Goal: Information Seeking & Learning: Find specific fact

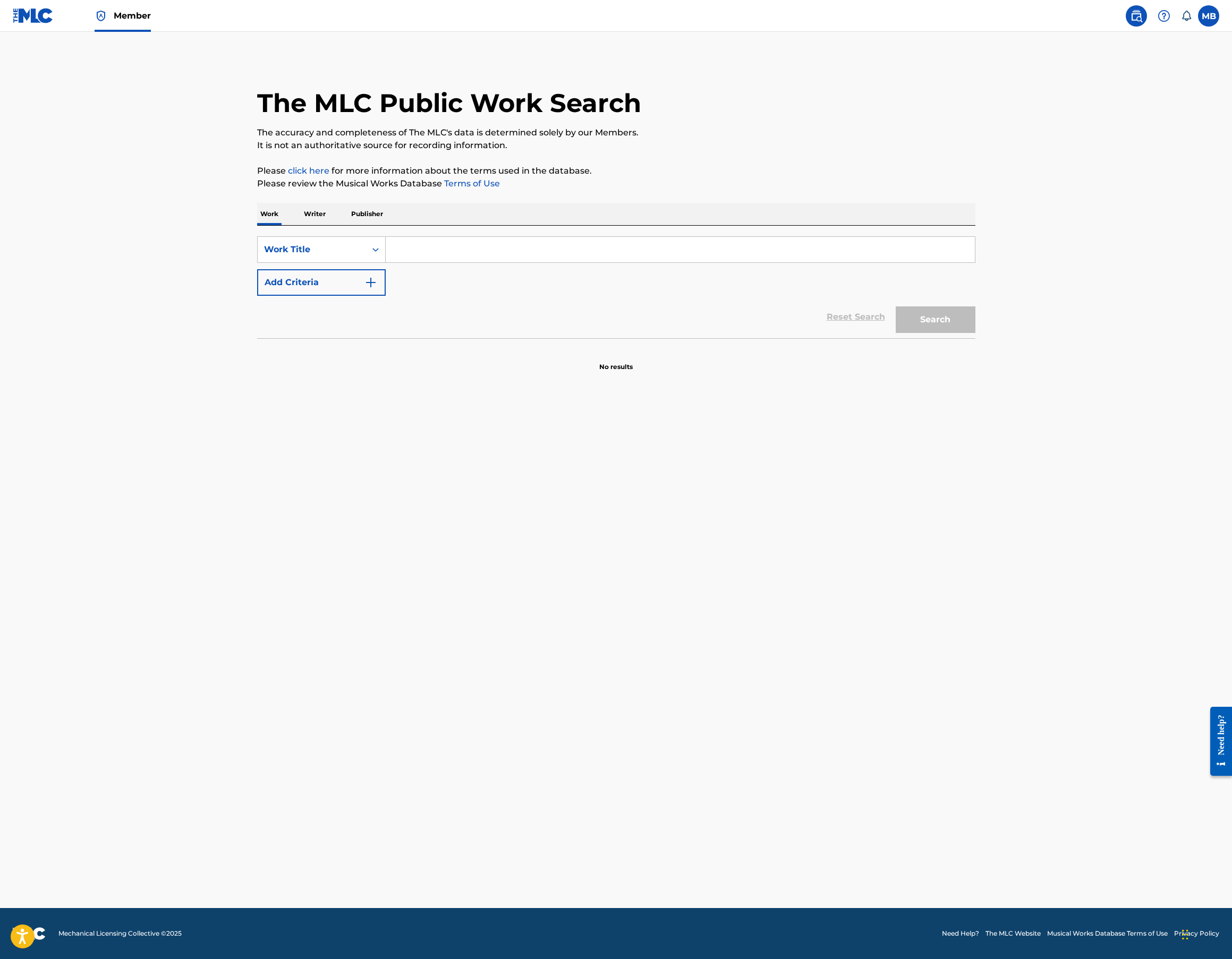
click at [119, 18] on span "Member" at bounding box center [132, 16] width 37 height 12
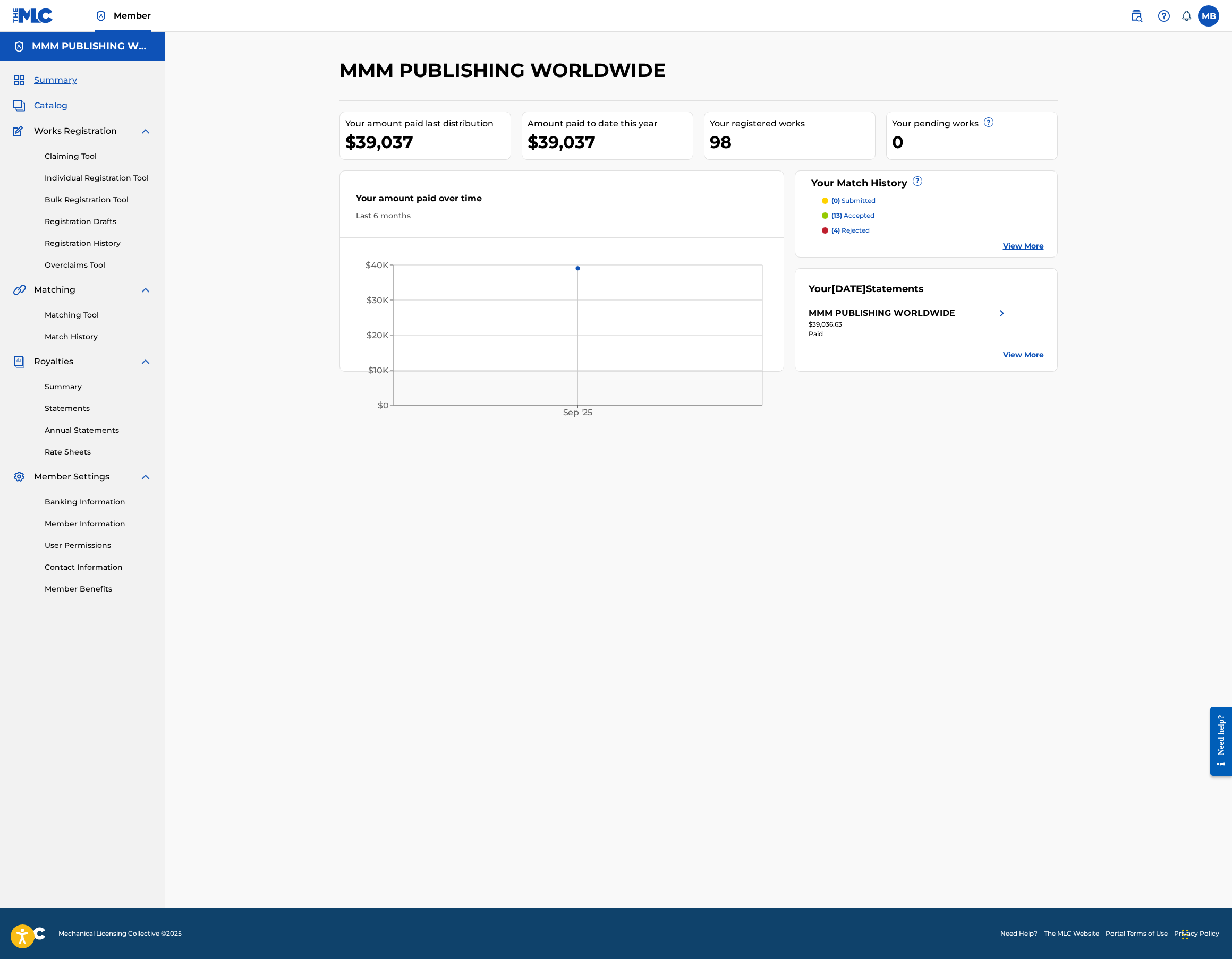
click at [47, 108] on span "Catalog" at bounding box center [50, 106] width 33 height 13
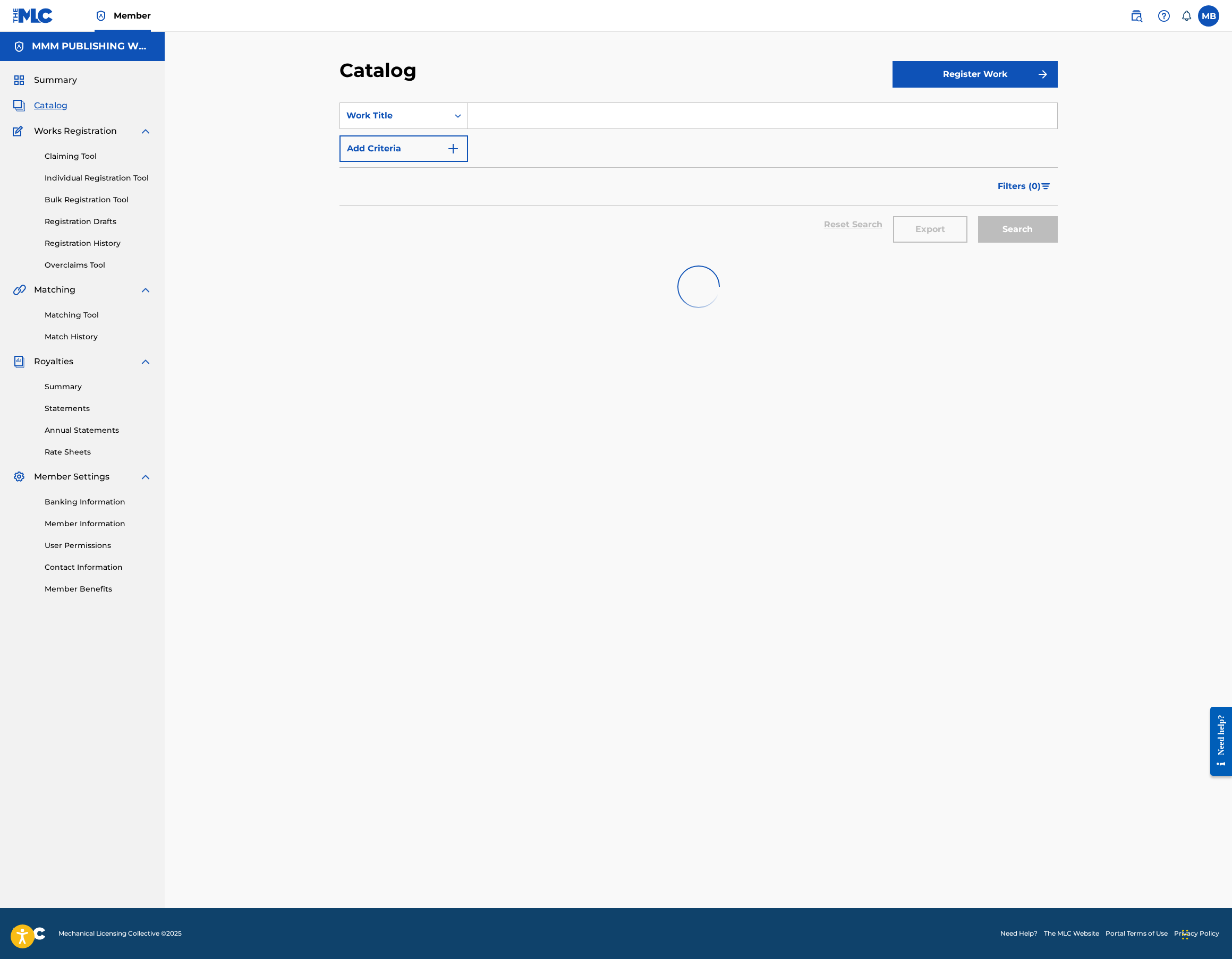
click at [527, 107] on input "Search Form" at bounding box center [762, 116] width 589 height 26
click at [783, 141] on div "SearchWithCriteriadbee6c02-82c6-439c-a10d-0da949c52713 Work Title i know Add Cr…" at bounding box center [698, 132] width 718 height 60
click at [783, 126] on input "i know" at bounding box center [762, 116] width 589 height 26
click at [774, 138] on div "i know you hate me" at bounding box center [682, 140] width 429 height 19
type input "i know you hate me"
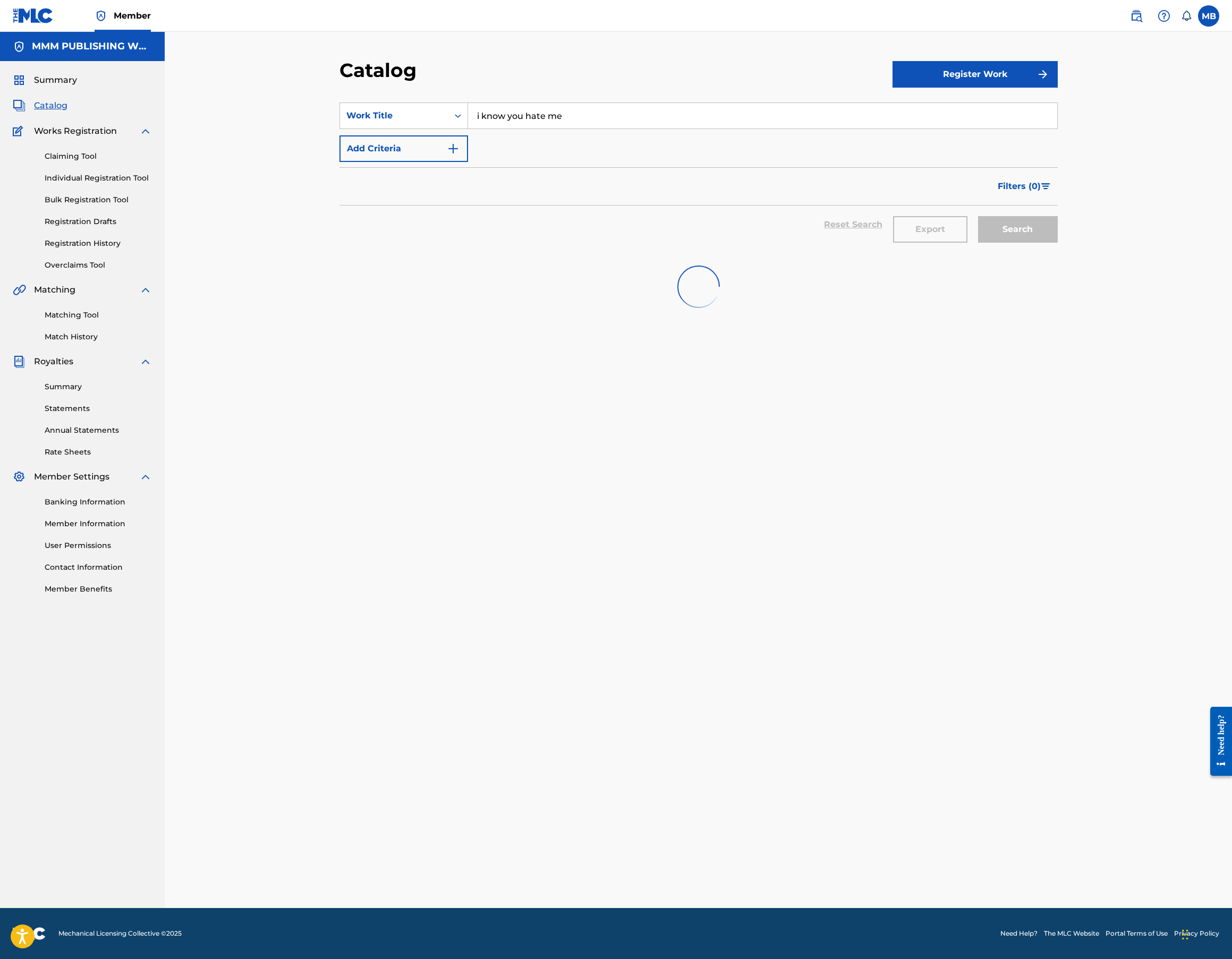
click at [642, 112] on input "i know you hate me" at bounding box center [762, 116] width 589 height 26
click at [627, 108] on input "i know you hate me" at bounding box center [762, 116] width 589 height 26
click at [802, 152] on div "SearchWithCriteriadbee6c02-82c6-439c-a10d-0da949c52713 Work Title i know you ha…" at bounding box center [698, 132] width 718 height 60
click at [54, 101] on span "Catalog" at bounding box center [50, 106] width 33 height 13
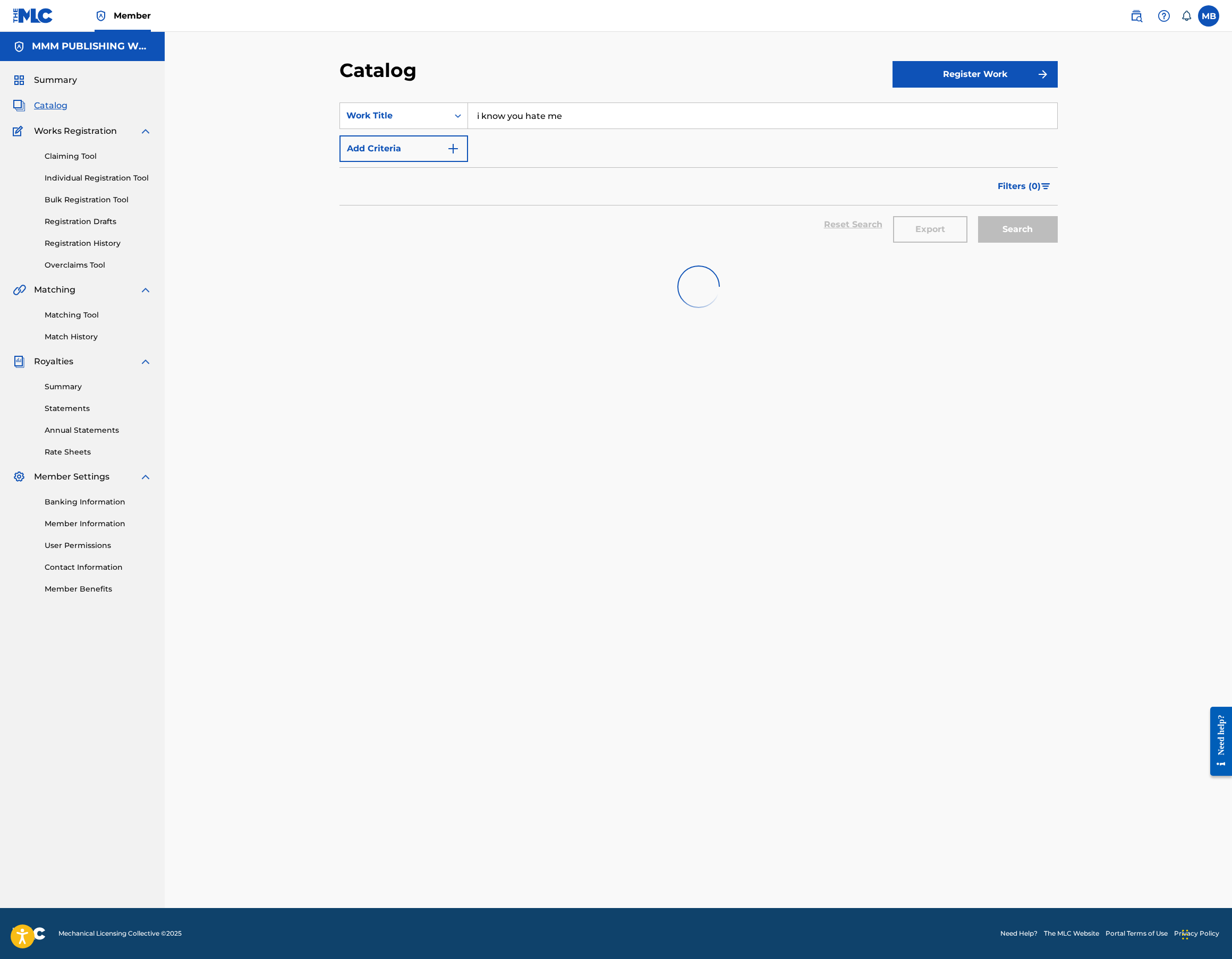
click at [58, 138] on div "Claiming Tool Individual Registration Tool Bulk Registration Tool Registration …" at bounding box center [82, 204] width 139 height 134
click at [58, 146] on div "Claiming Tool Individual Registration Tool Bulk Registration Tool Registration …" at bounding box center [82, 204] width 139 height 134
click at [58, 159] on link "Claiming Tool" at bounding box center [98, 157] width 107 height 11
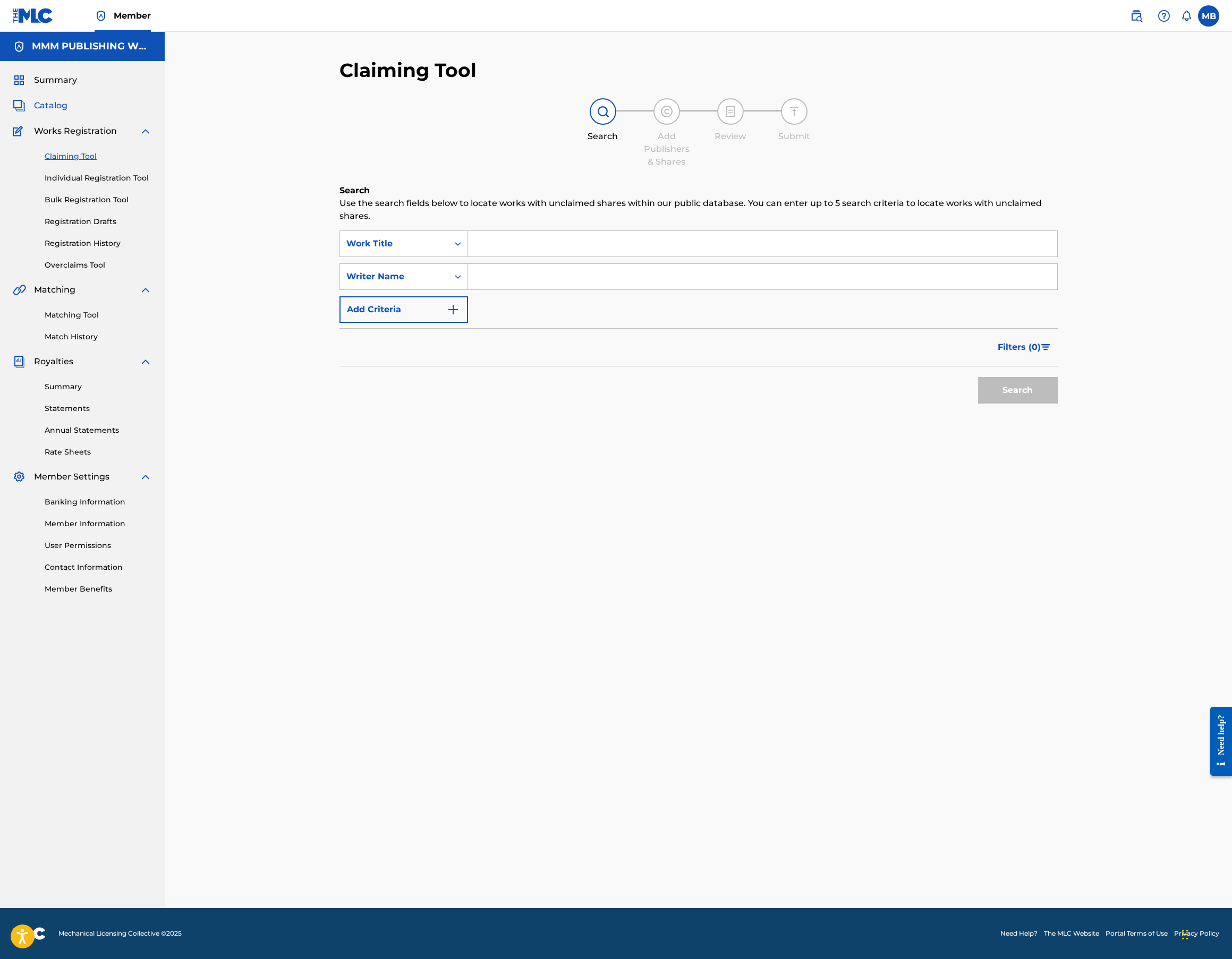
click at [66, 104] on span "Catalog" at bounding box center [50, 106] width 33 height 13
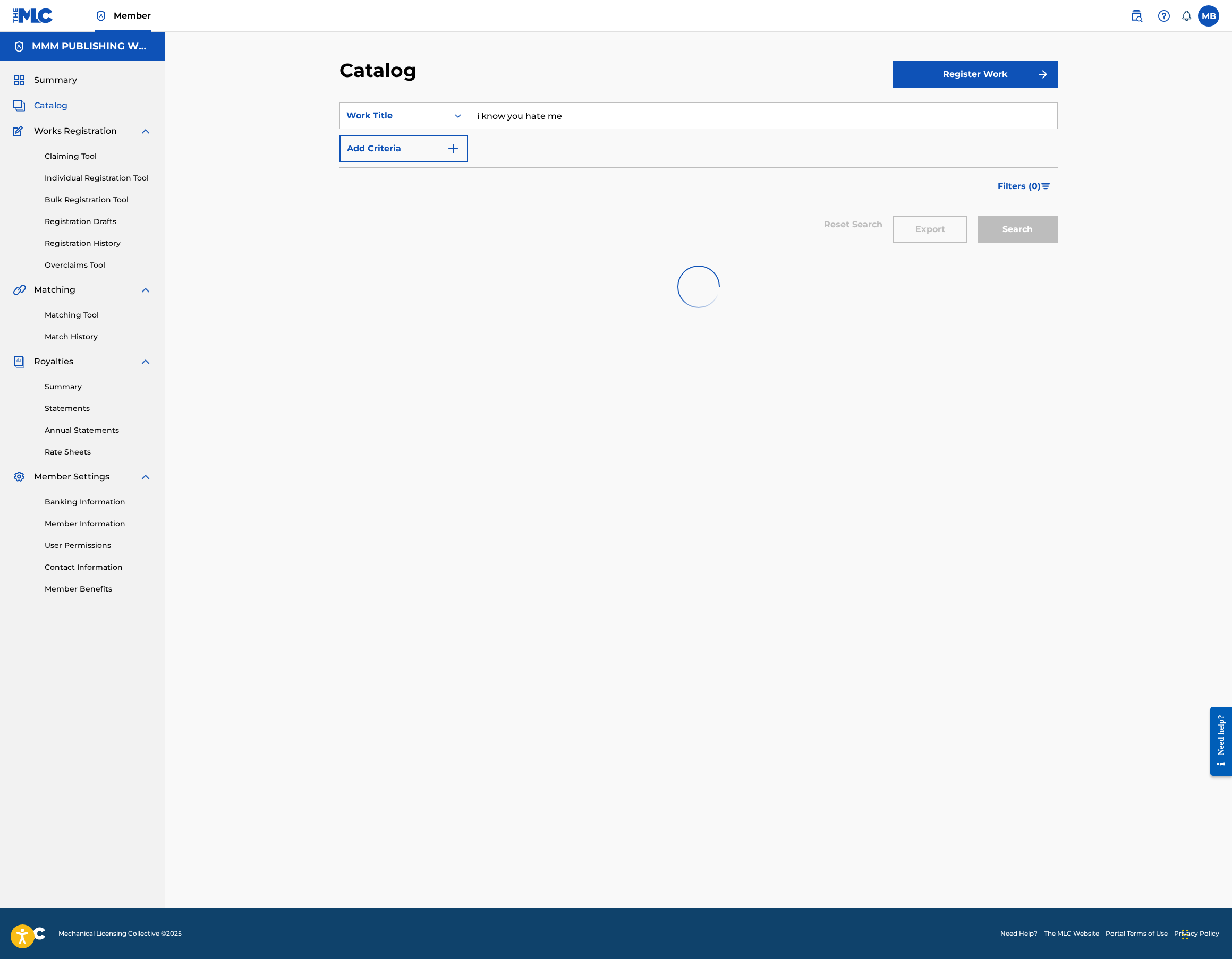
click at [66, 104] on span "Catalog" at bounding box center [50, 106] width 33 height 13
click at [560, 123] on input "i know you hate me" at bounding box center [762, 116] width 589 height 26
click at [542, 127] on input "i know you hate me" at bounding box center [762, 116] width 589 height 26
click at [542, 134] on strong "hate" at bounding box center [537, 139] width 20 height 10
click at [75, 214] on div "Claiming Tool Individual Registration Tool Bulk Registration Tool Registration …" at bounding box center [82, 204] width 139 height 134
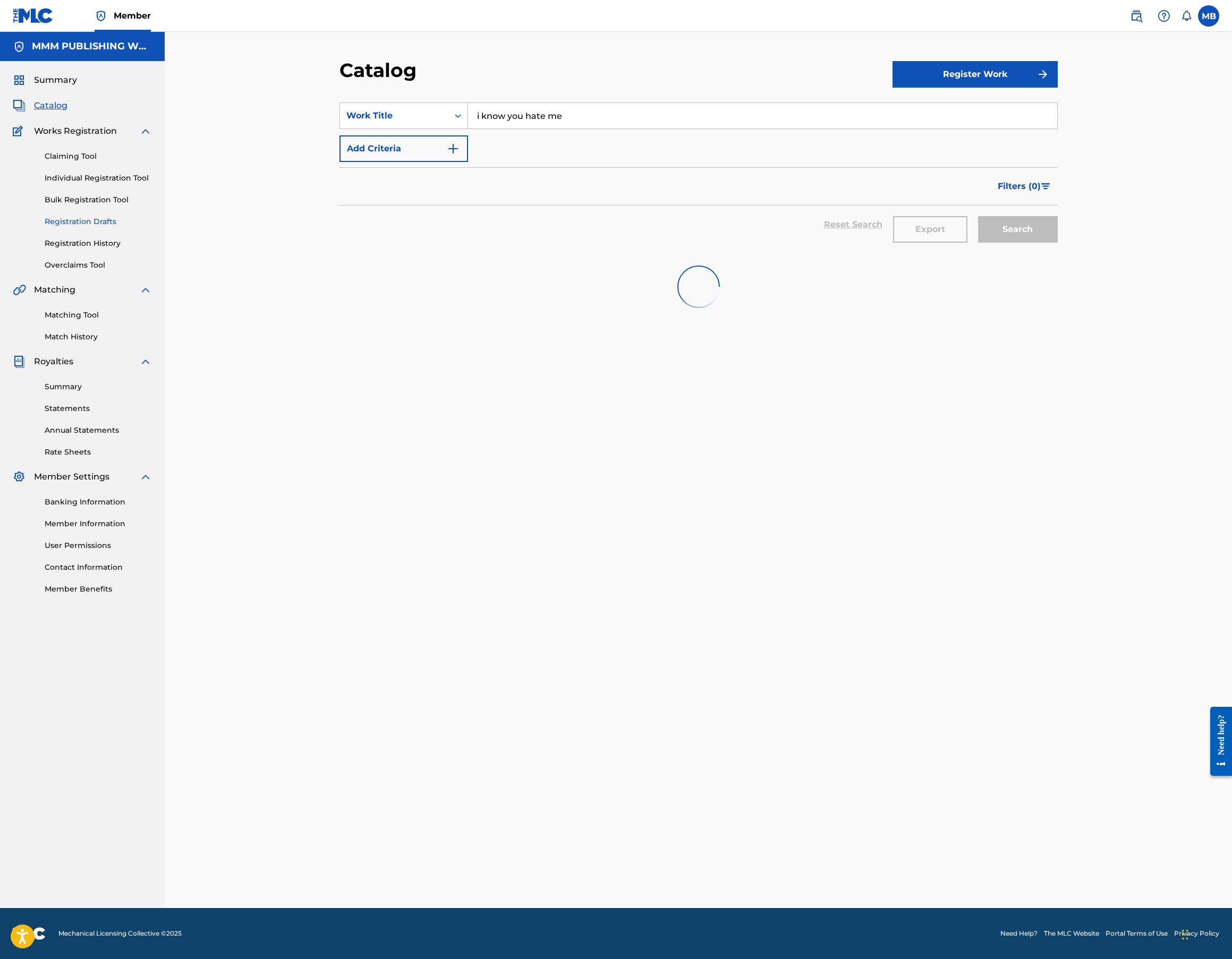
click at [75, 220] on link "Registration Drafts" at bounding box center [98, 222] width 107 height 11
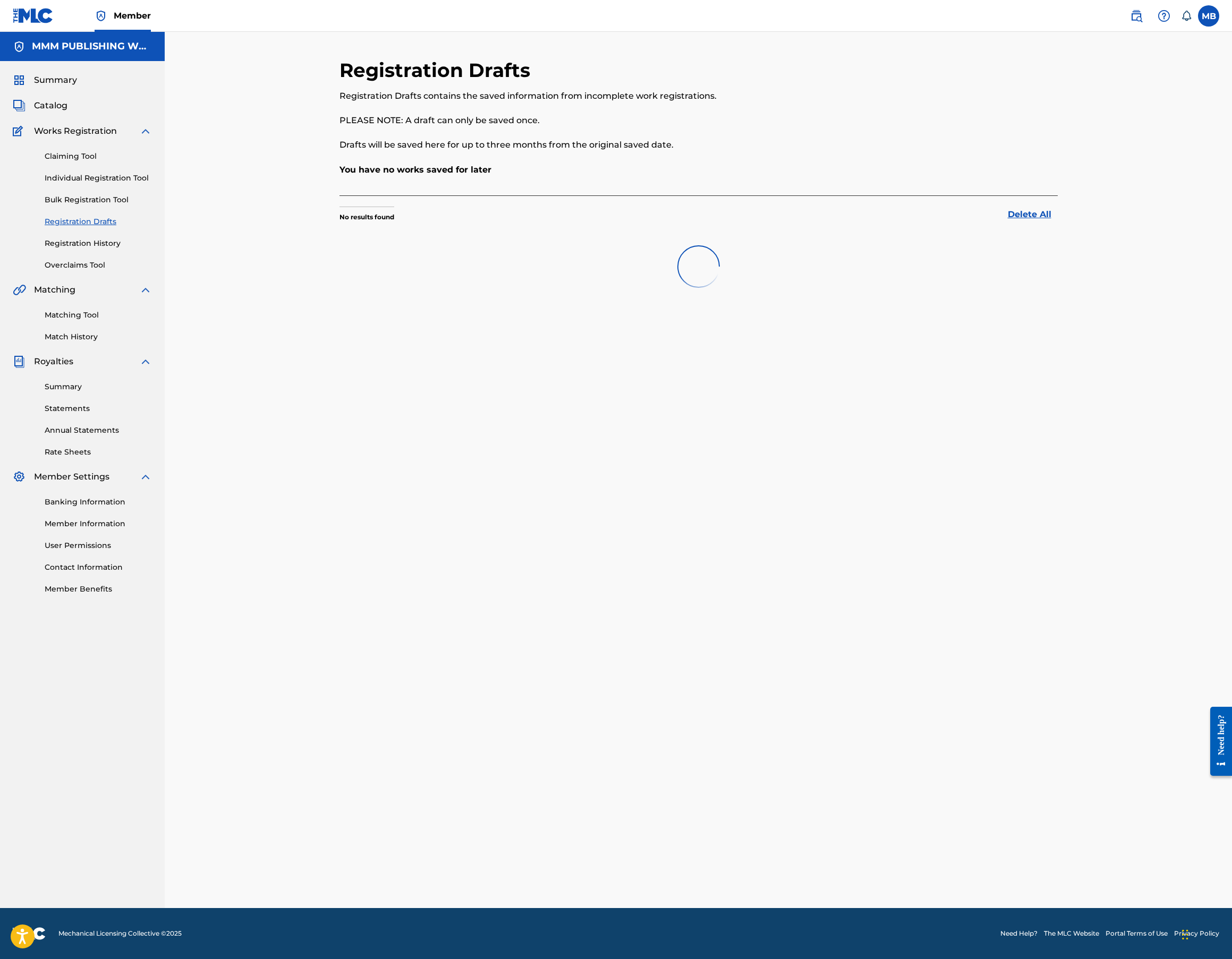
click at [98, 251] on div "Claiming Tool Individual Registration Tool Bulk Registration Tool Registration …" at bounding box center [82, 204] width 139 height 134
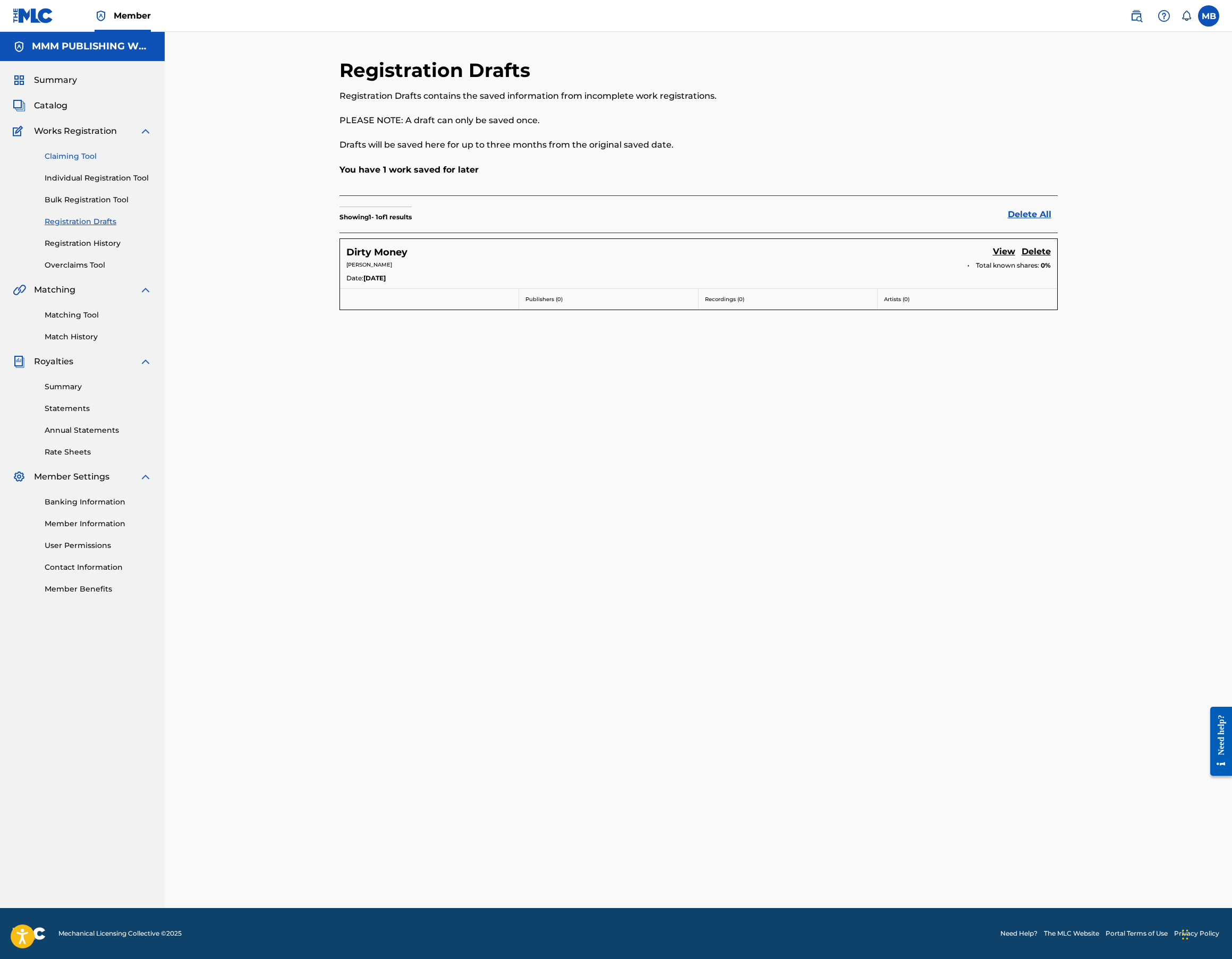
click at [75, 159] on link "Claiming Tool" at bounding box center [98, 157] width 107 height 11
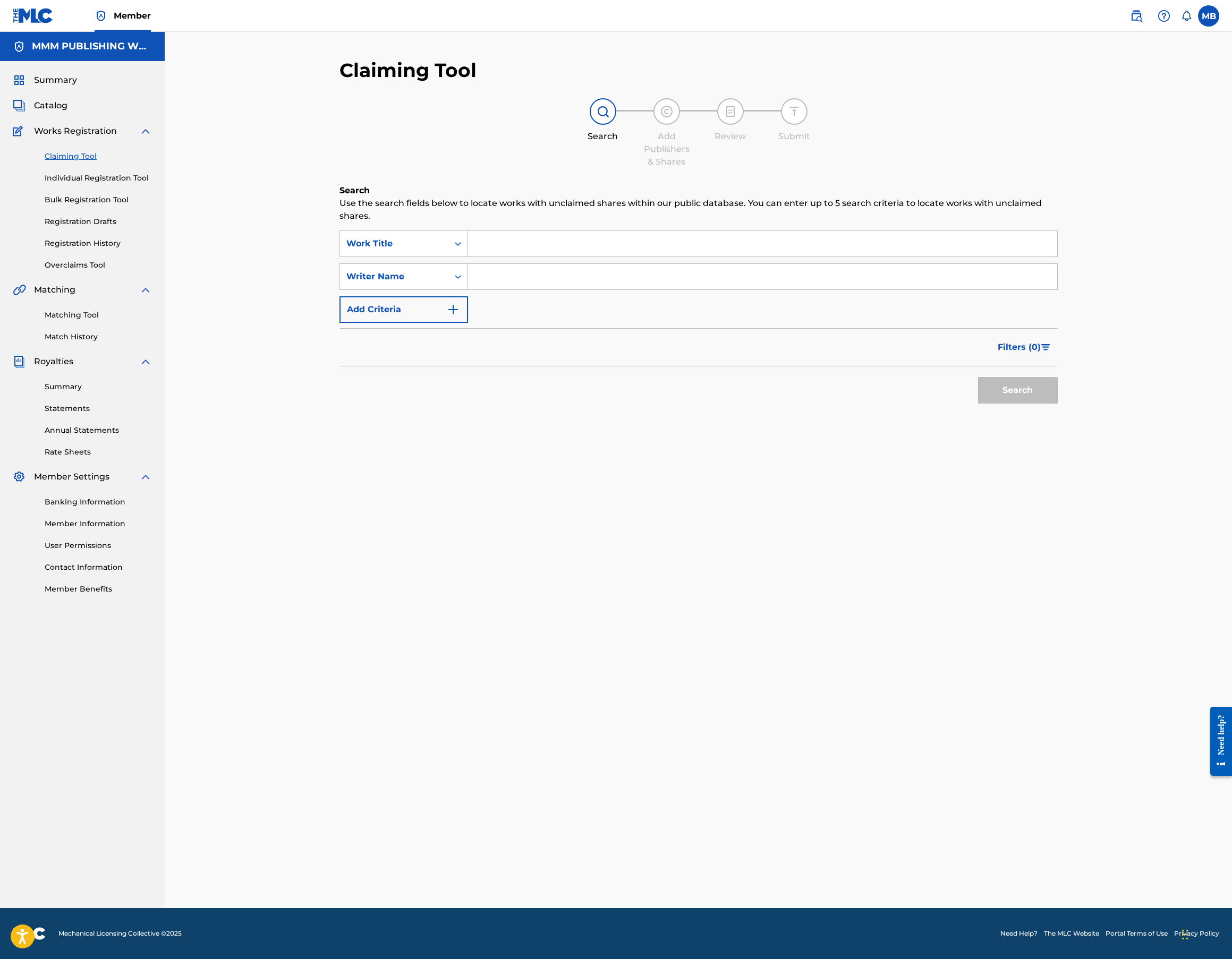
click at [59, 113] on div "Summary Catalog Works Registration Claiming Tool Individual Registration Tool B…" at bounding box center [82, 334] width 165 height 546
click at [59, 106] on span "Catalog" at bounding box center [50, 106] width 33 height 13
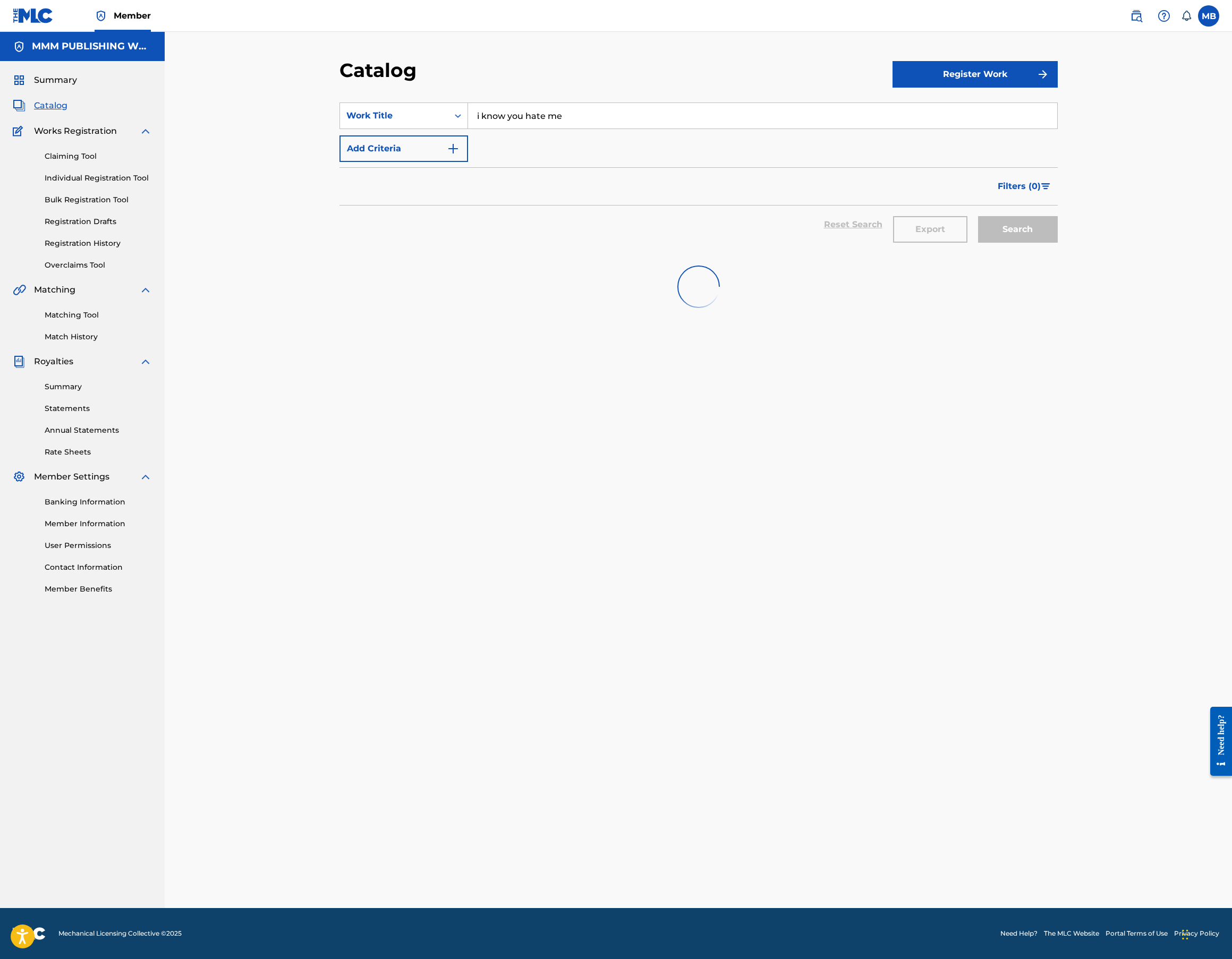
click at [605, 123] on input "i know you hate me" at bounding box center [762, 116] width 589 height 26
click at [938, 223] on div "Export" at bounding box center [930, 224] width 85 height 38
click at [873, 220] on div "Reset Search Export Search" at bounding box center [698, 224] width 718 height 38
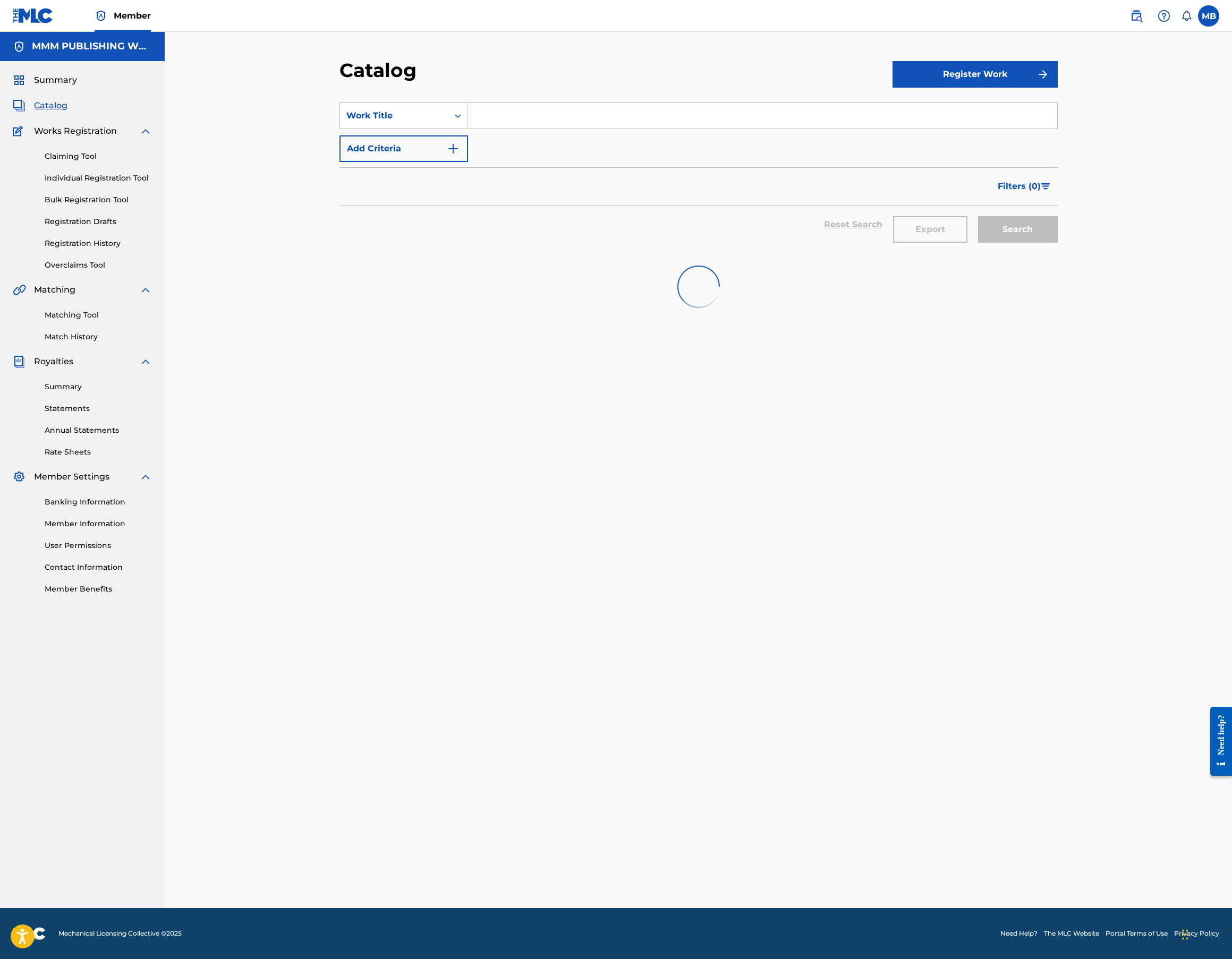
click at [858, 220] on div "Reset Search Export Search" at bounding box center [698, 224] width 718 height 38
click at [1195, 9] on div "MB MB Michael Berg mike@miamimusicmanagement.com Notification Preferences Profi…" at bounding box center [1169, 16] width 100 height 21
click at [1219, 16] on nav "Member MB MB Michael Berg mike@miamimusicmanagement.com Notification Preference…" at bounding box center [616, 16] width 1232 height 32
click at [1208, 20] on label at bounding box center [1208, 16] width 21 height 21
click at [1209, 16] on input "MB Michael Berg mike@miamimusicmanagement.com Notification Preferences Profile …" at bounding box center [1209, 16] width 0 height 0
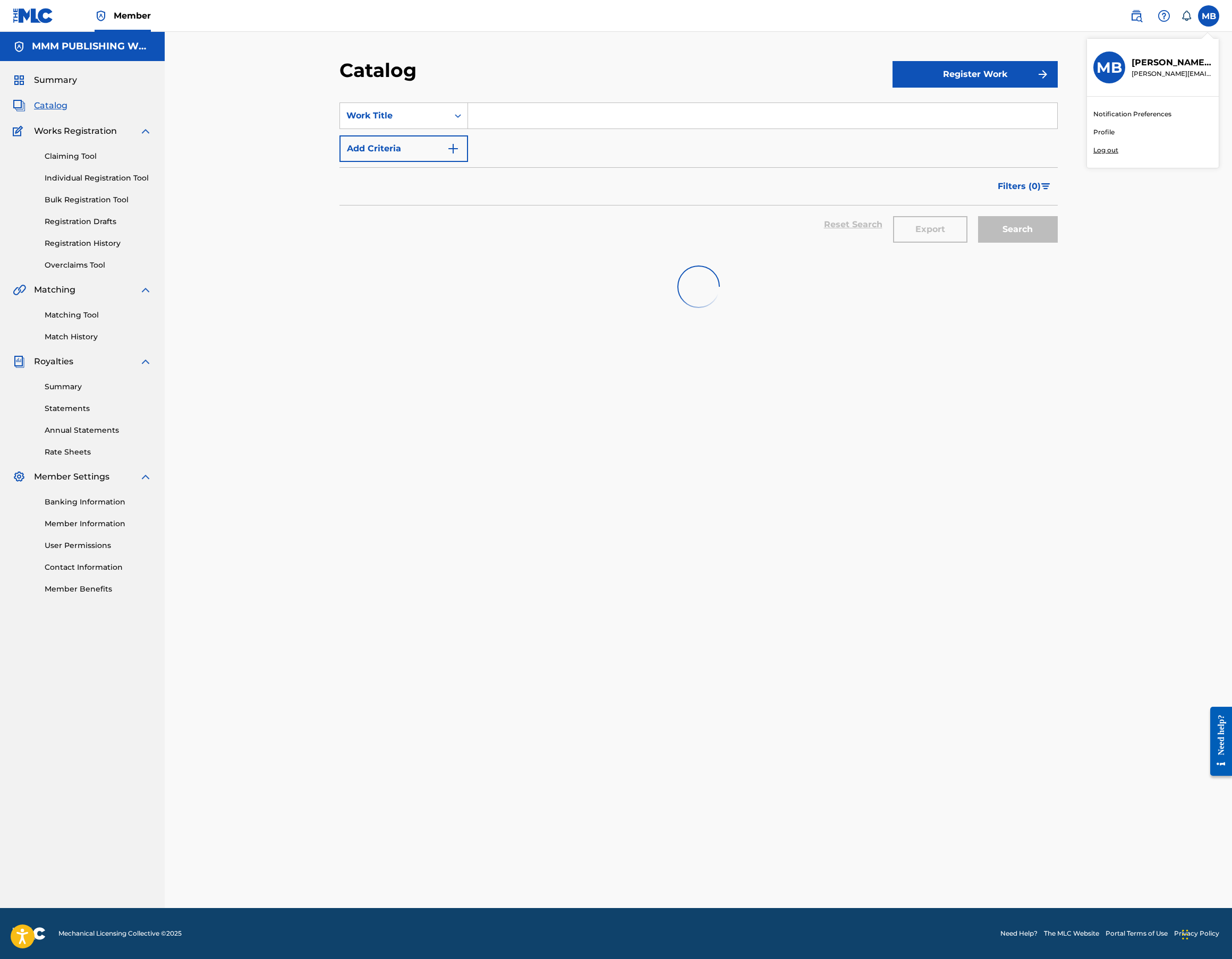
click at [1104, 117] on link "Notification Preferences" at bounding box center [1132, 114] width 78 height 9
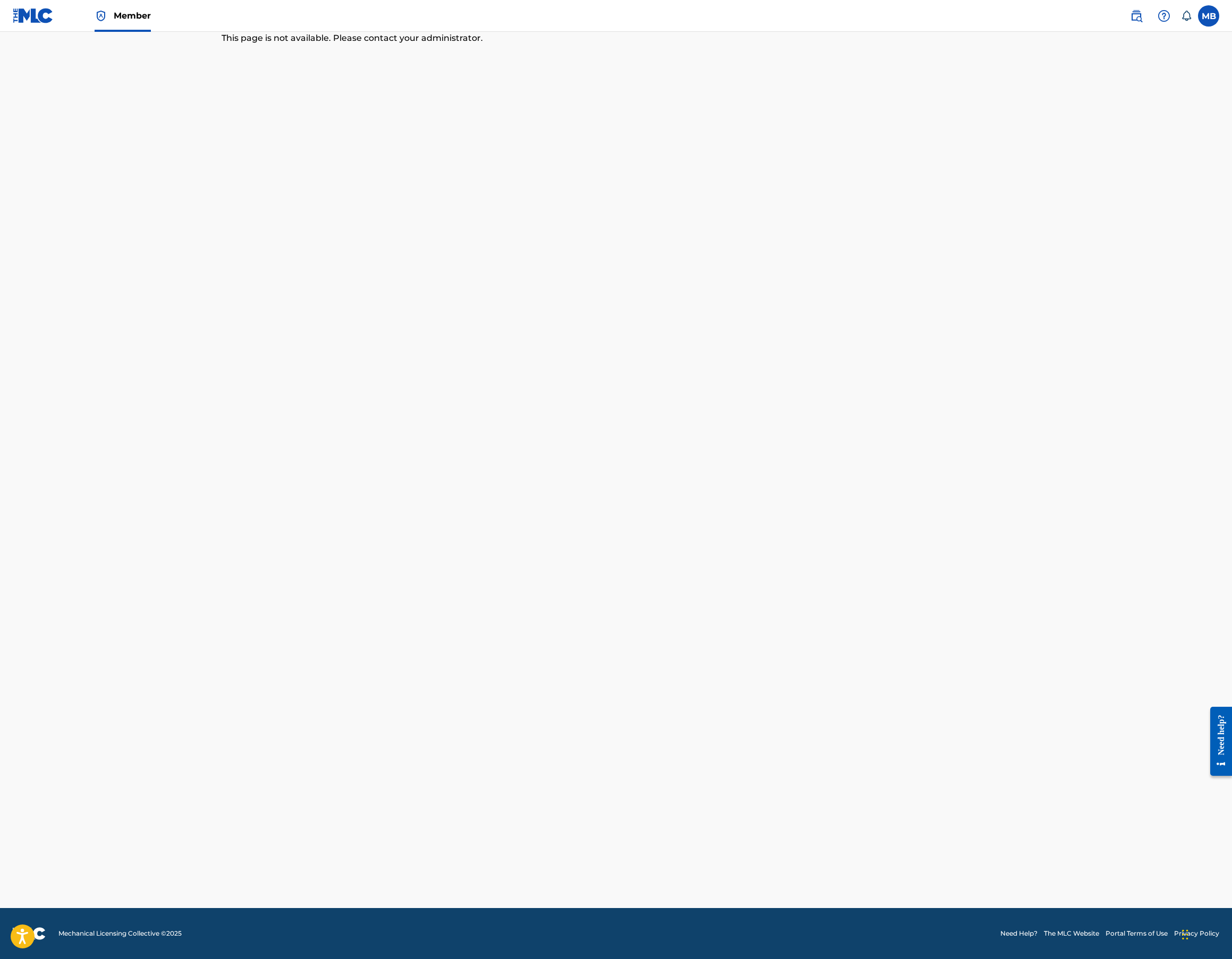
click at [94, 12] on img at bounding box center [100, 16] width 13 height 13
click at [57, 26] on div "Member" at bounding box center [82, 16] width 138 height 31
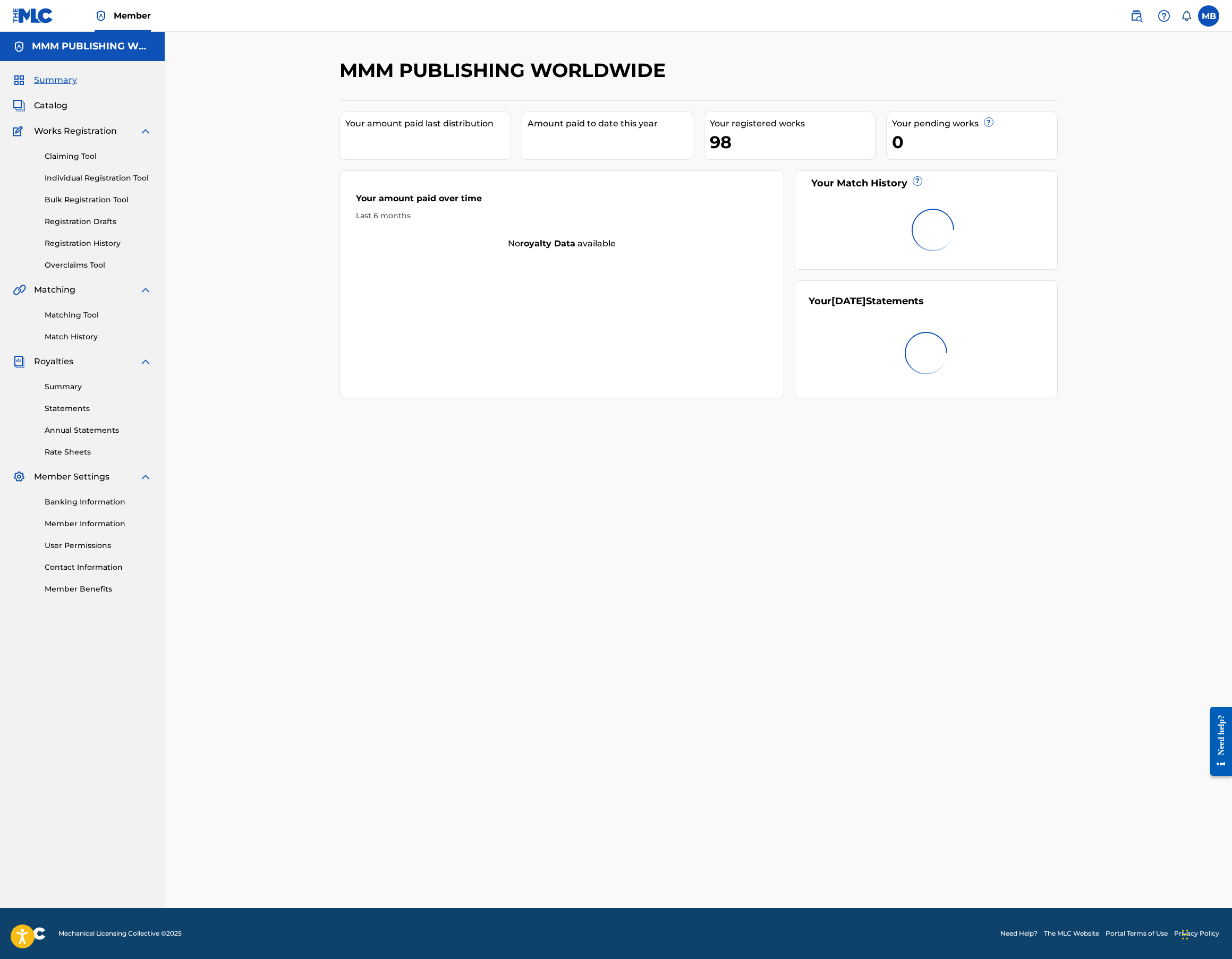
click at [130, 22] on link "Member" at bounding box center [122, 16] width 56 height 31
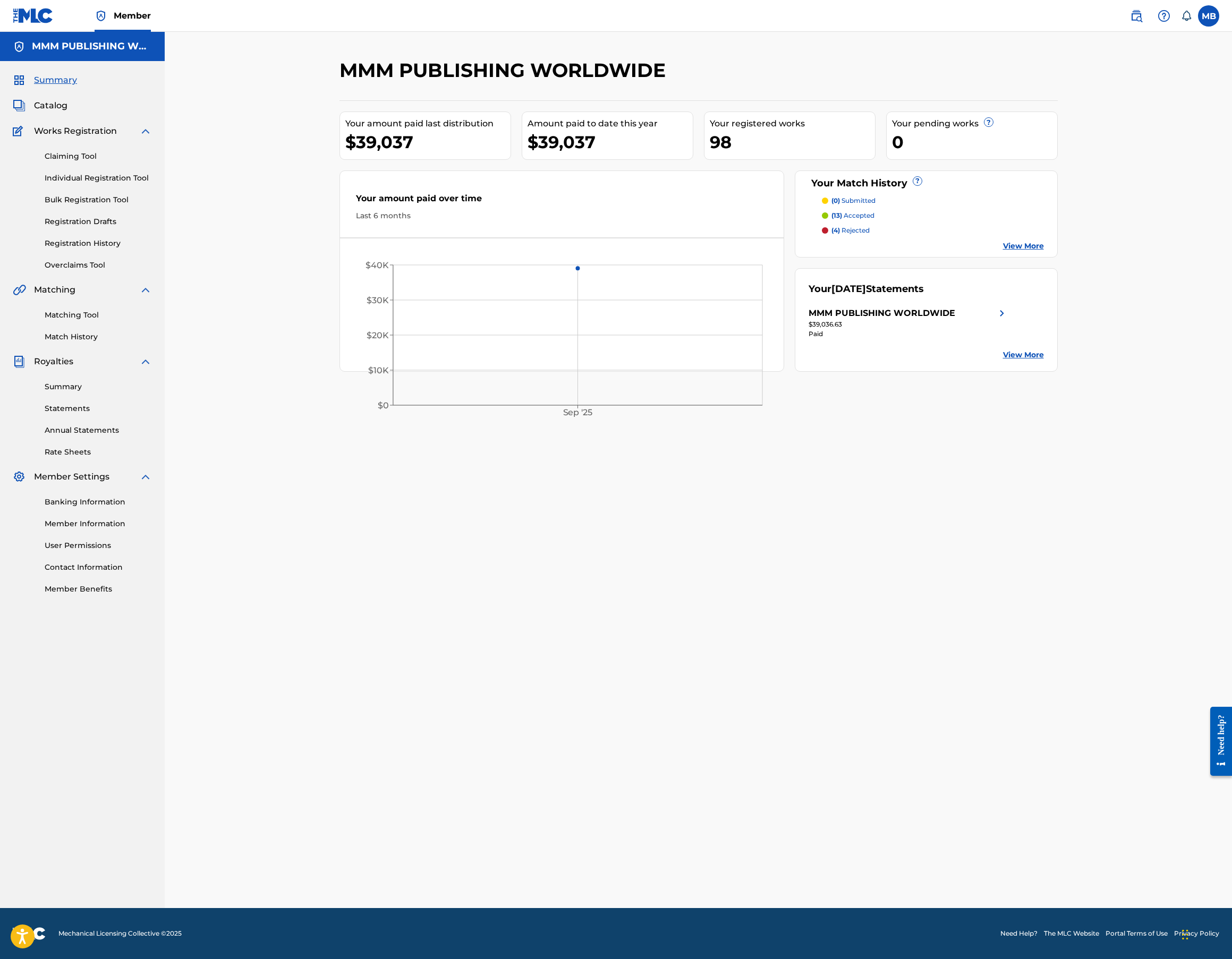
click at [48, 97] on div "Summary Catalog Works Registration Claiming Tool Individual Registration Tool B…" at bounding box center [82, 334] width 165 height 546
click at [48, 104] on span "Catalog" at bounding box center [50, 106] width 33 height 13
